Goal: Task Accomplishment & Management: Manage account settings

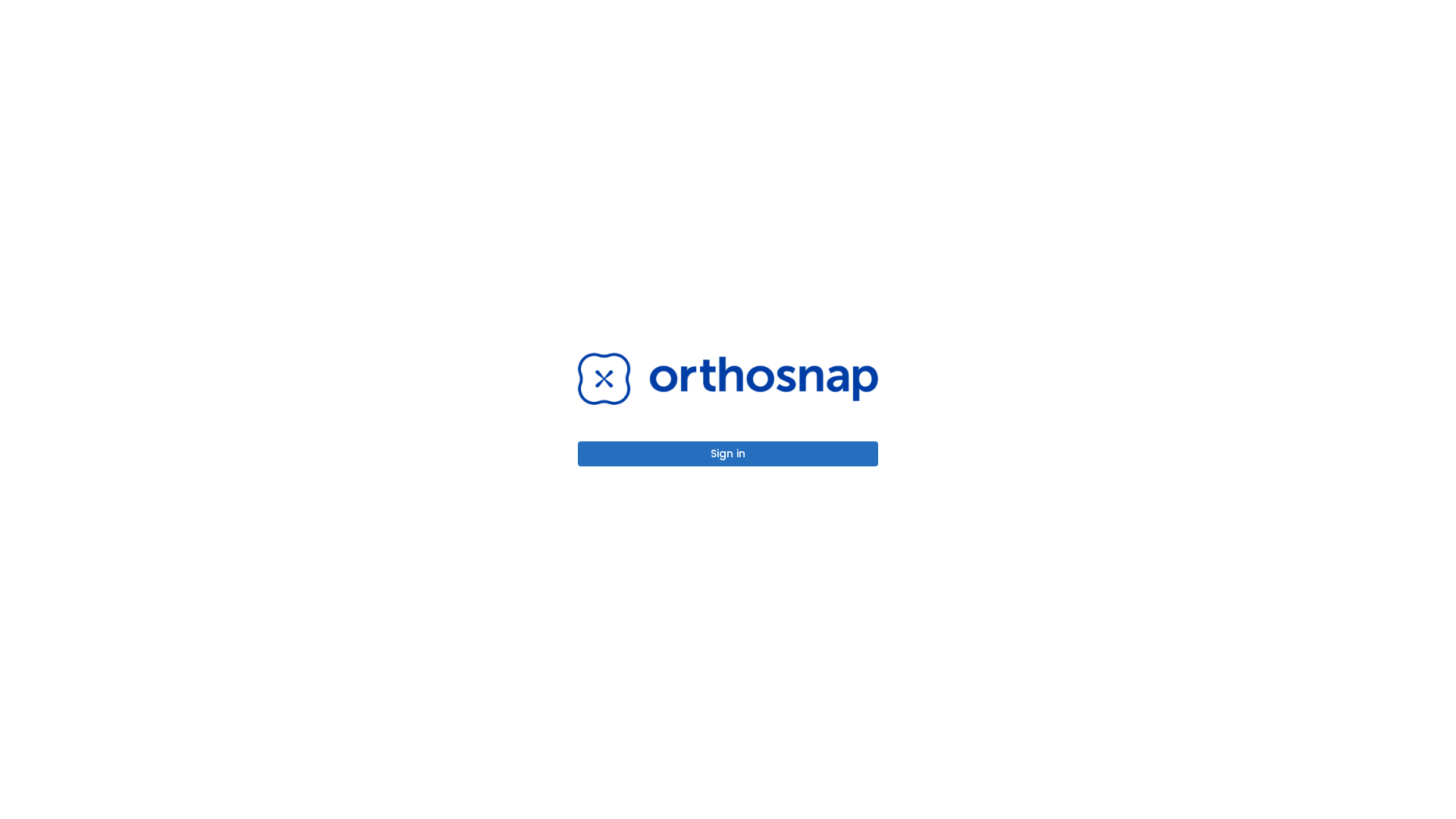
click at [728, 454] on button "Sign in" at bounding box center [727, 454] width 300 height 25
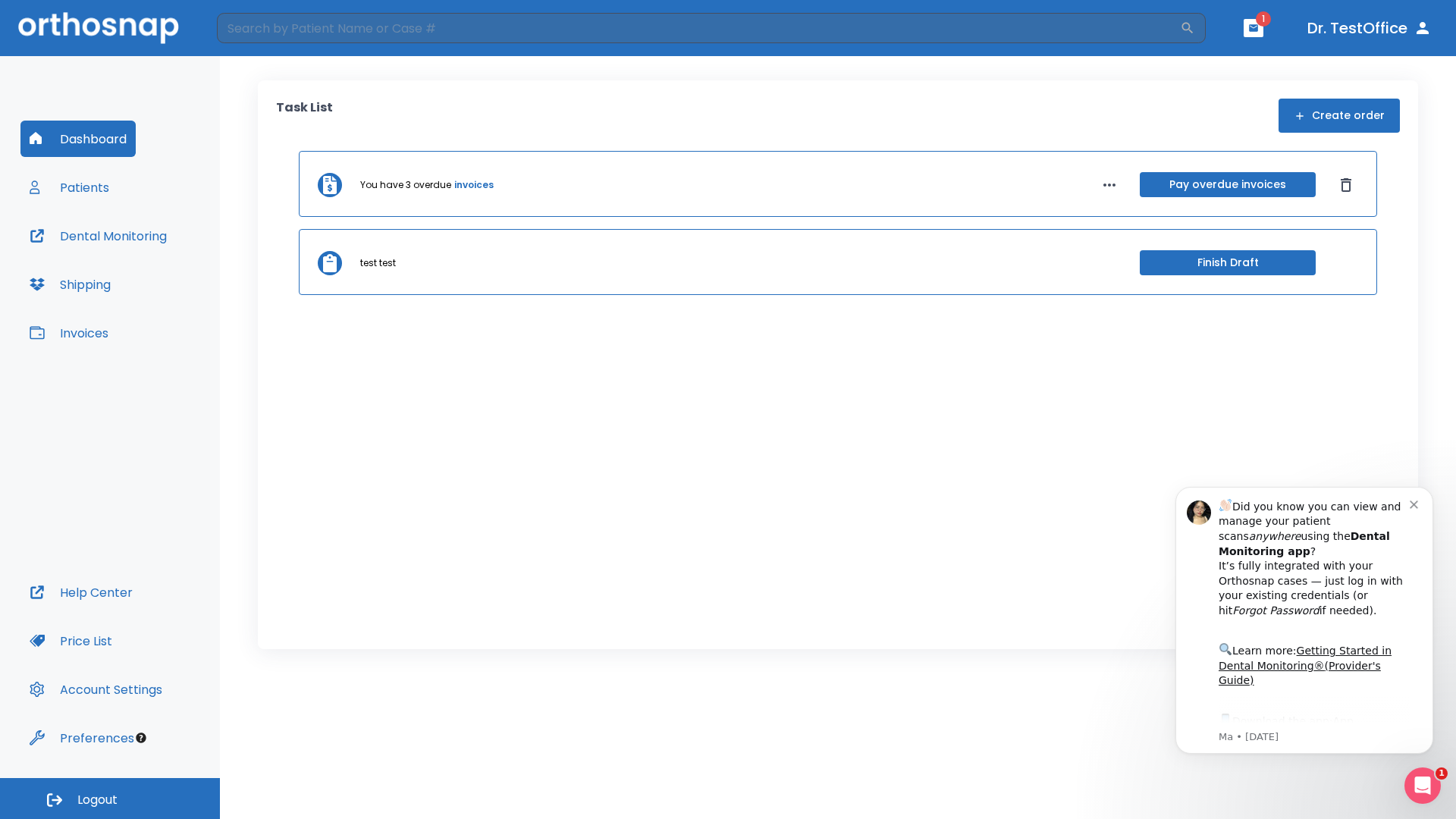
click at [110, 798] on span "Logout" at bounding box center [97, 799] width 41 height 16
